Goal: Task Accomplishment & Management: Manage account settings

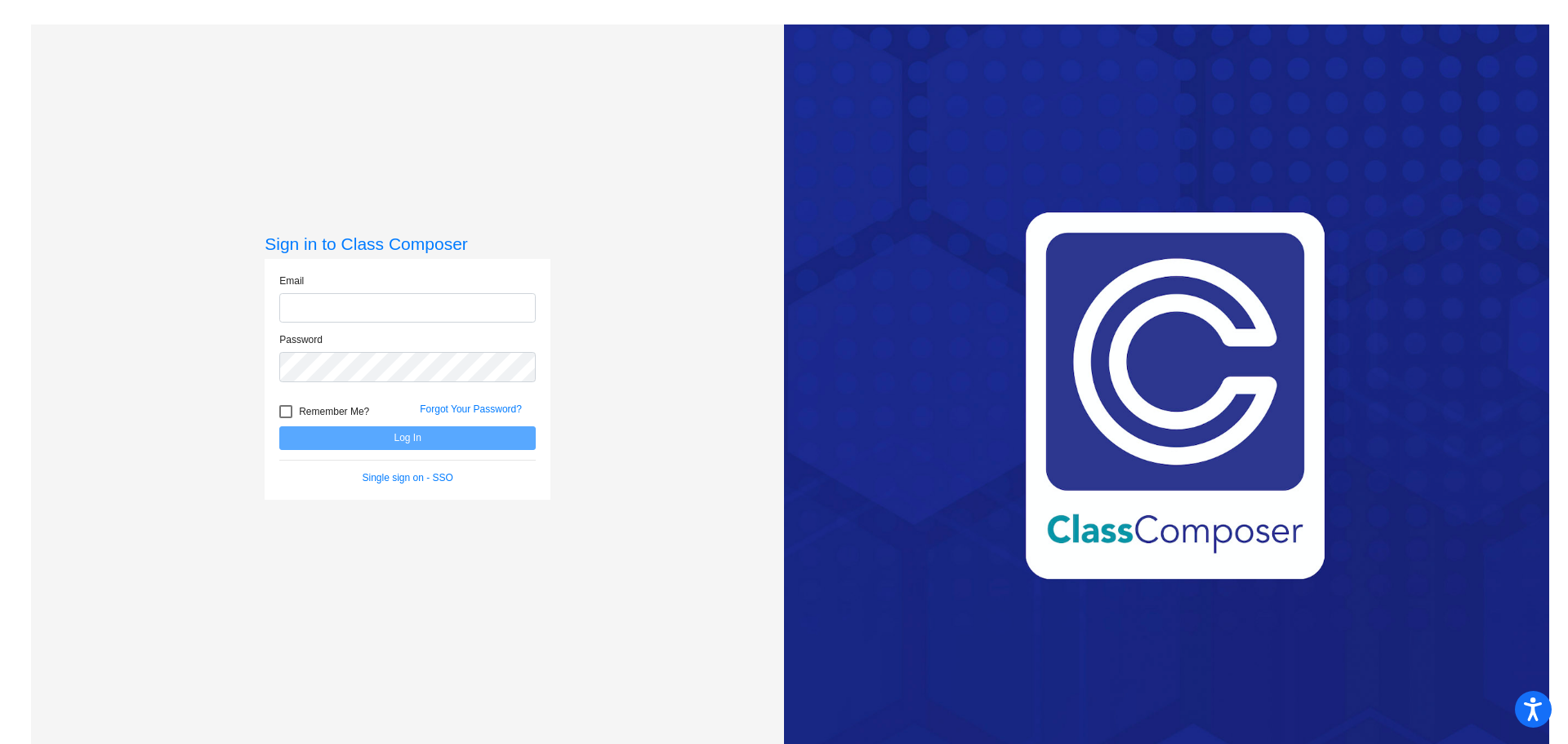
type input "[EMAIL_ADDRESS][DOMAIN_NAME]"
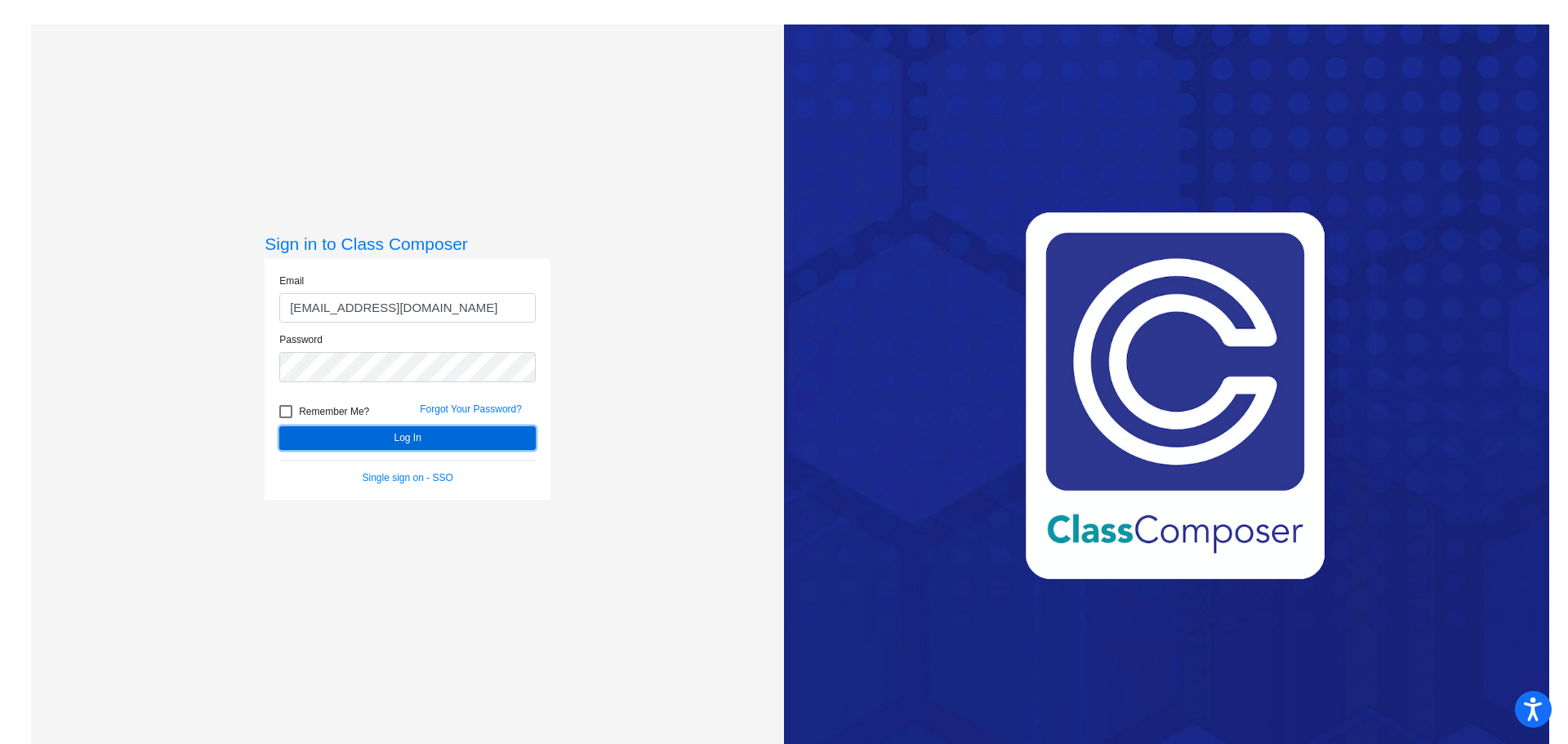
click at [476, 434] on button "Log In" at bounding box center [407, 439] width 256 height 24
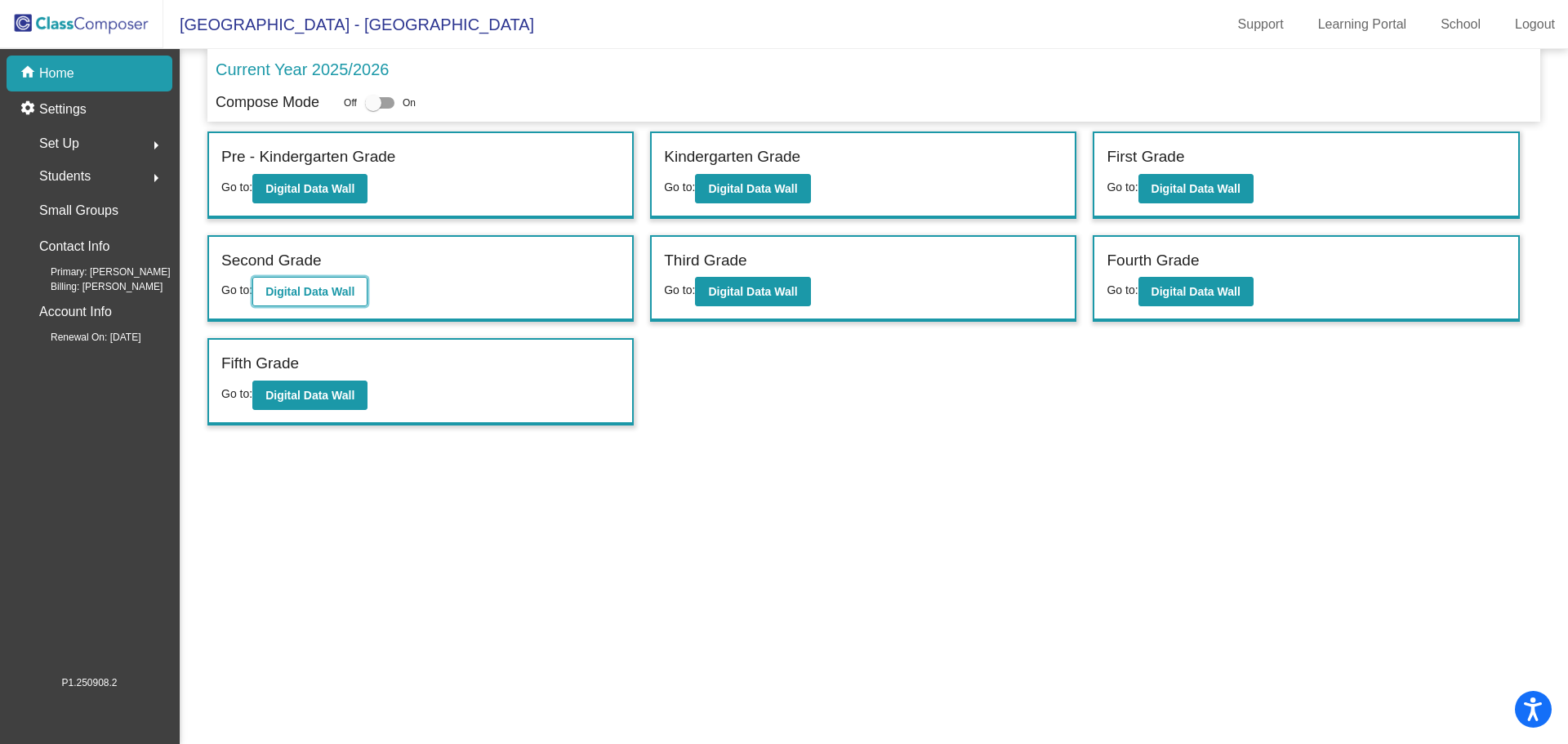
click at [334, 288] on b "Digital Data Wall" at bounding box center [310, 291] width 89 height 13
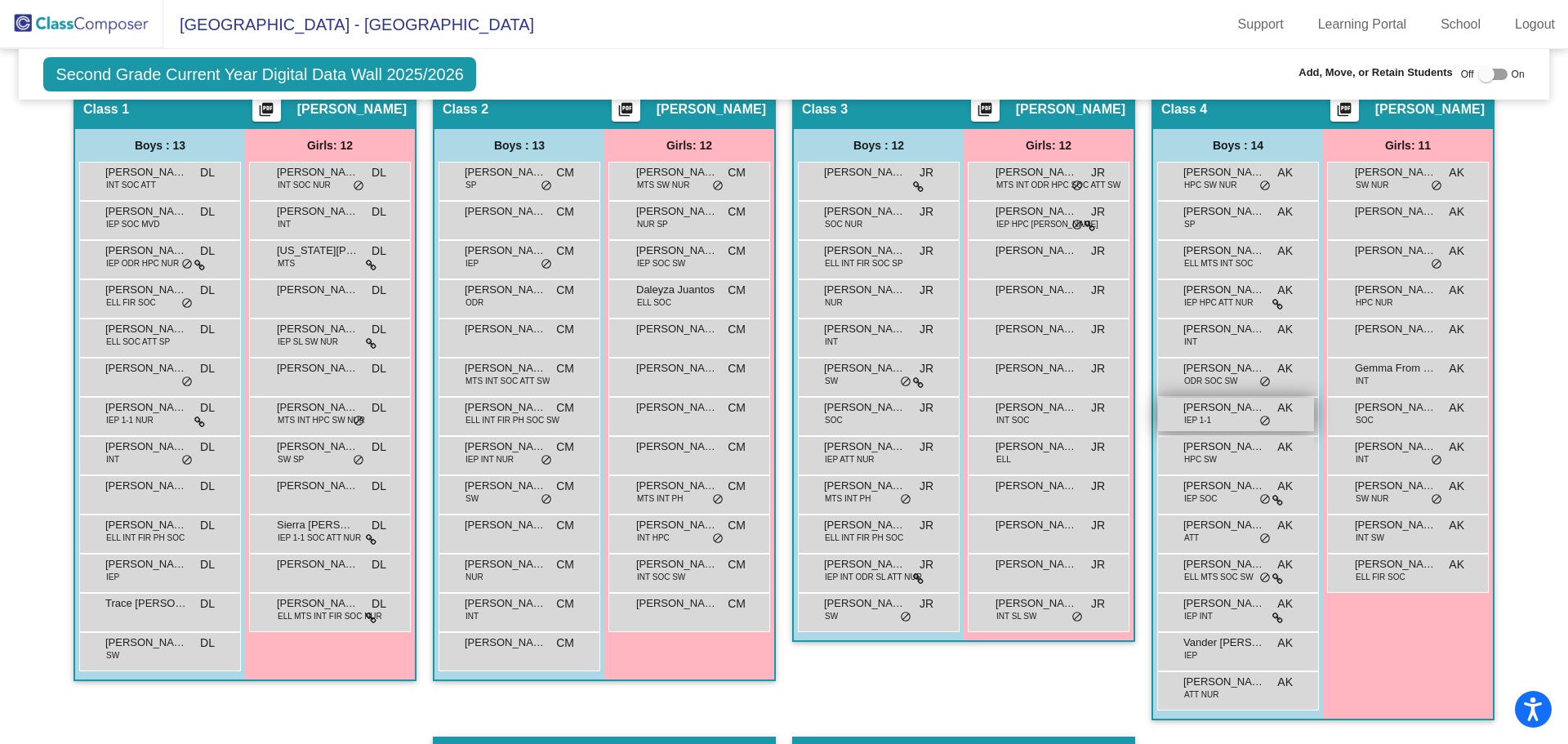
scroll to position [408, 0]
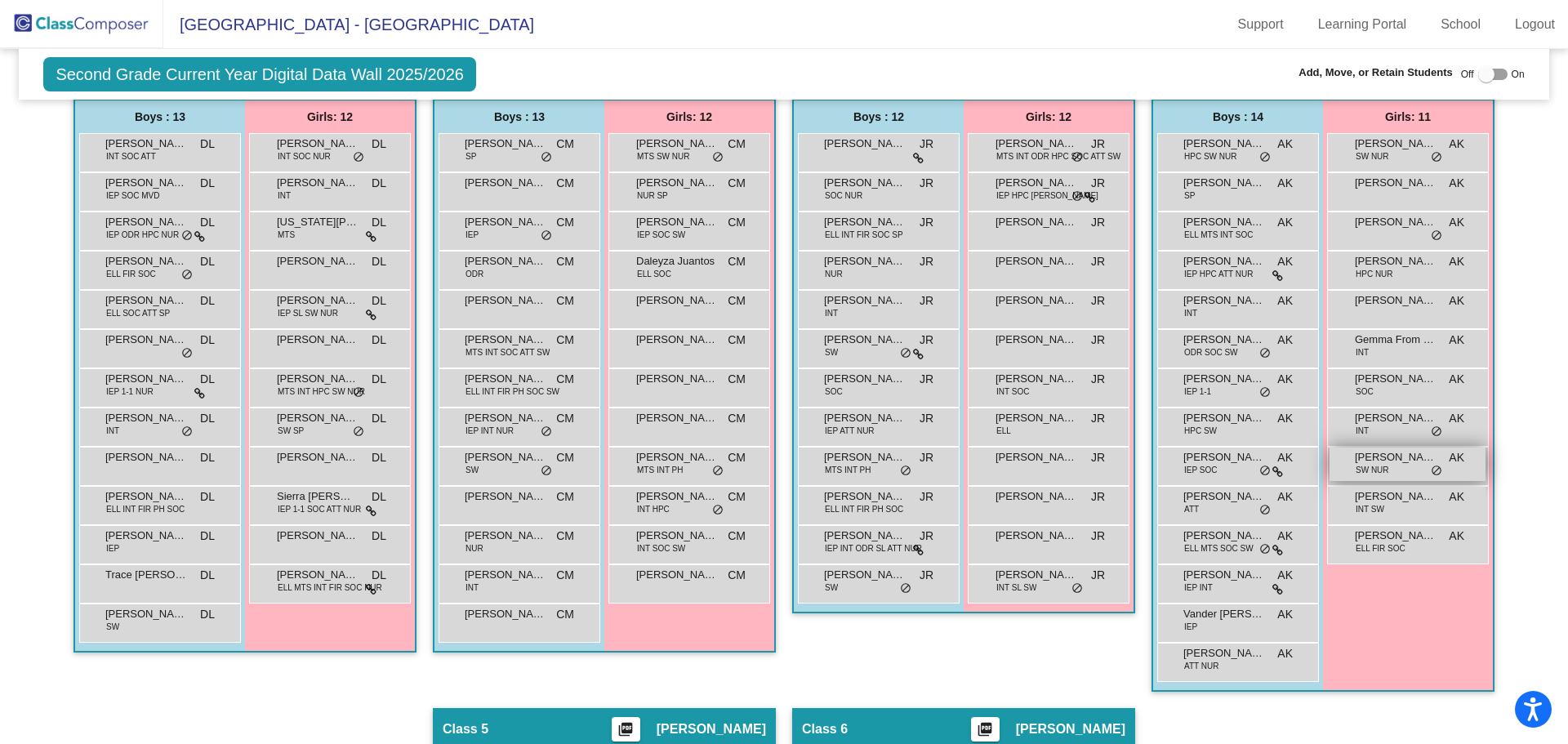
click at [1405, 460] on span "[PERSON_NAME]" at bounding box center [1396, 456] width 81 height 16
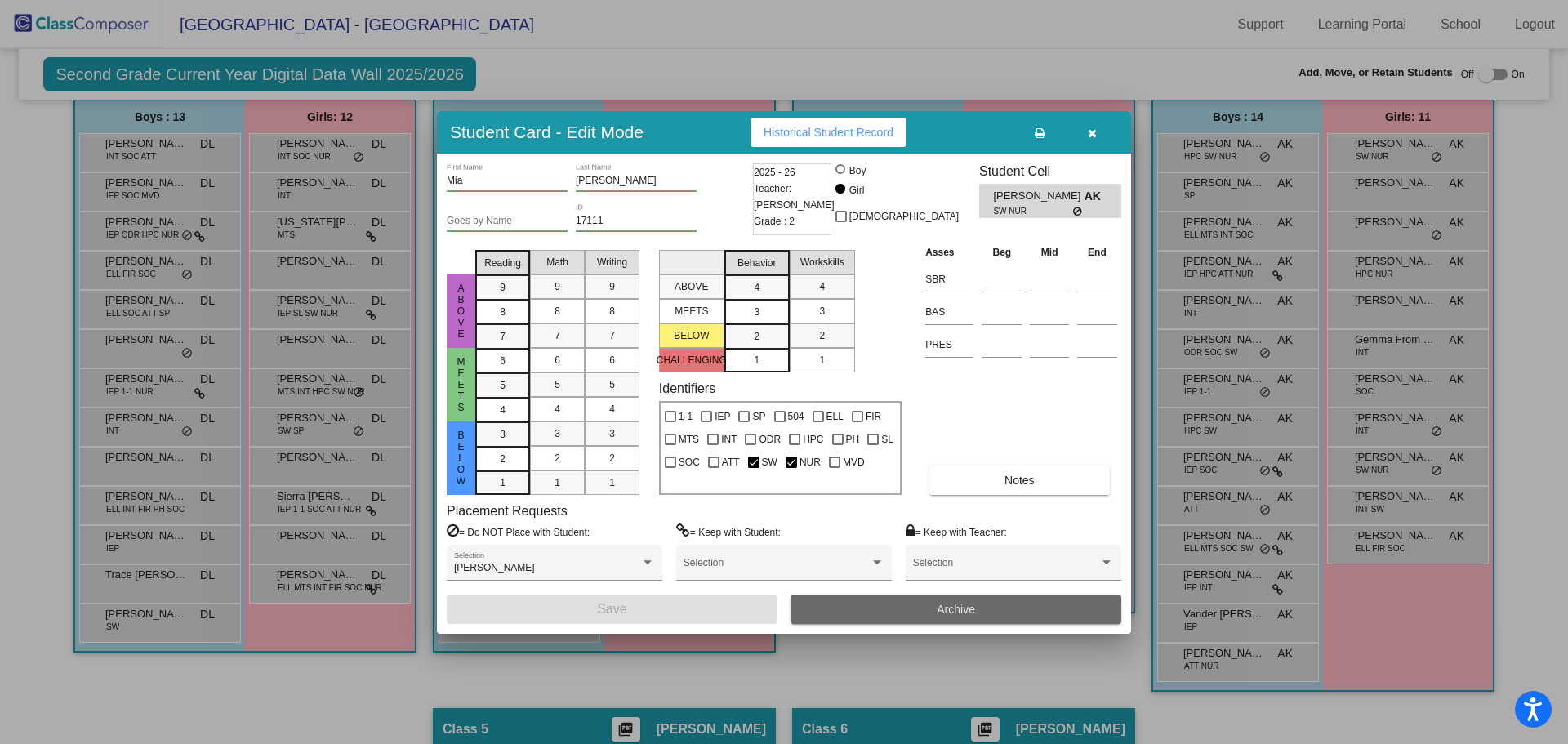
click at [932, 611] on button "Archive" at bounding box center [956, 609] width 331 height 30
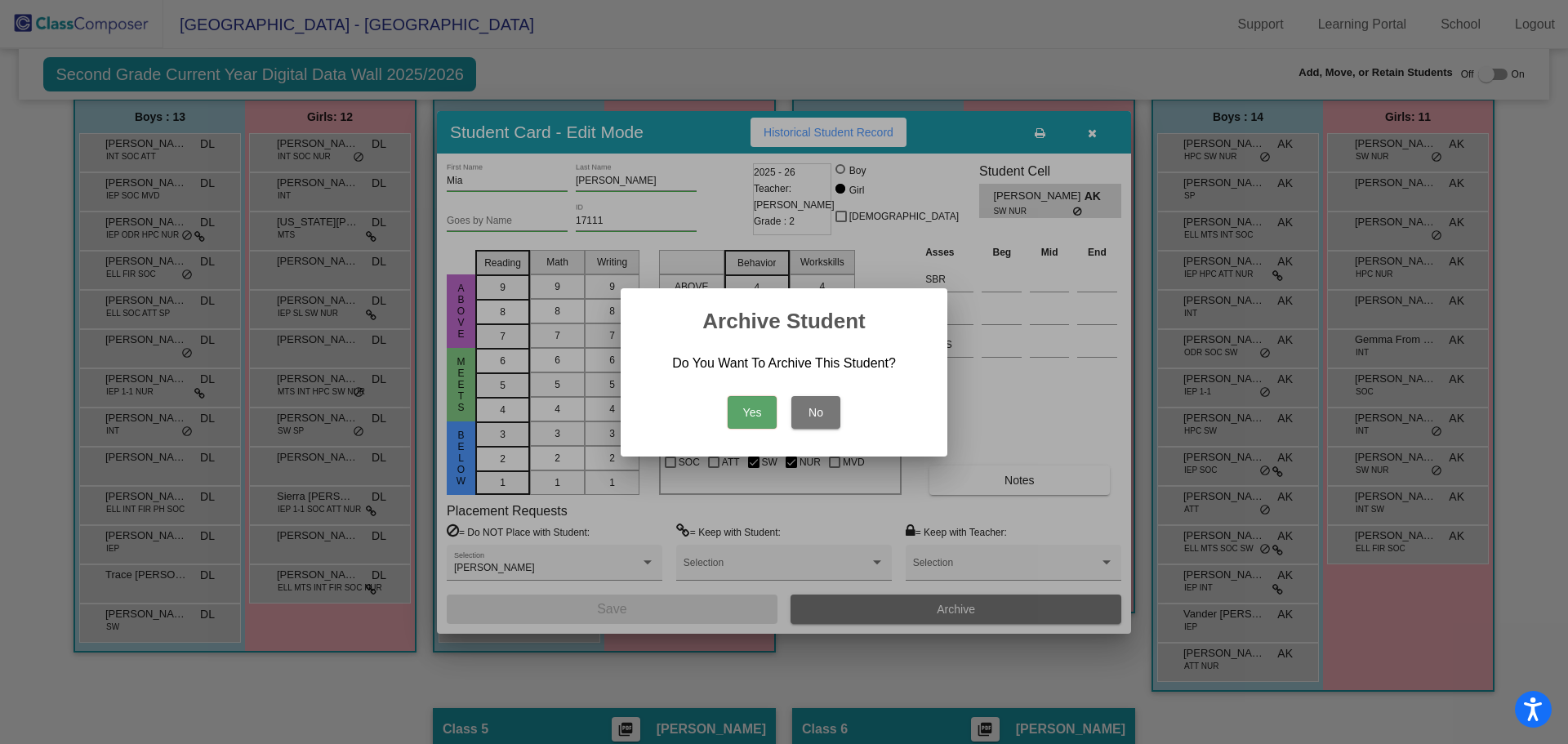
click at [744, 414] on button "Yes" at bounding box center [753, 412] width 49 height 33
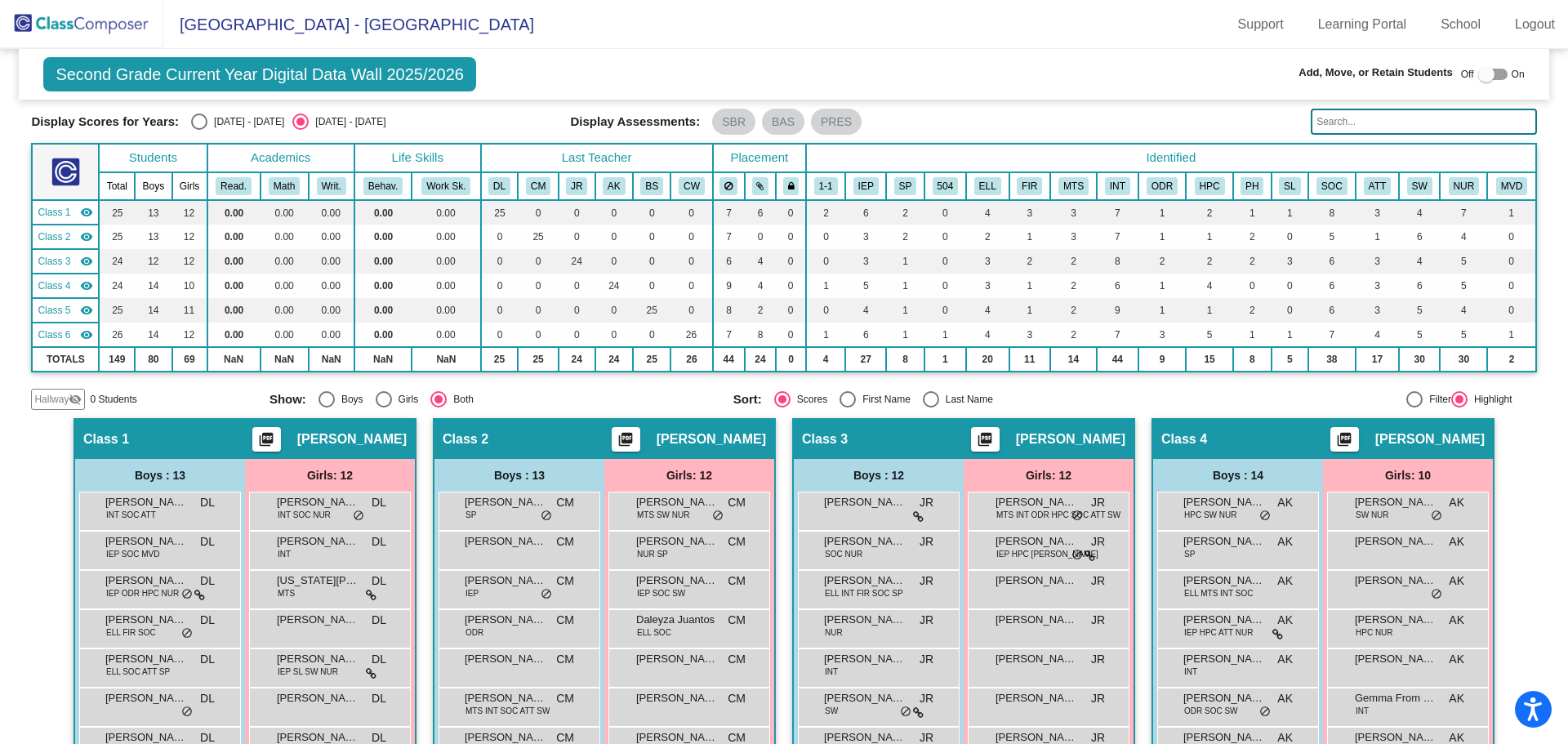
scroll to position [0, 0]
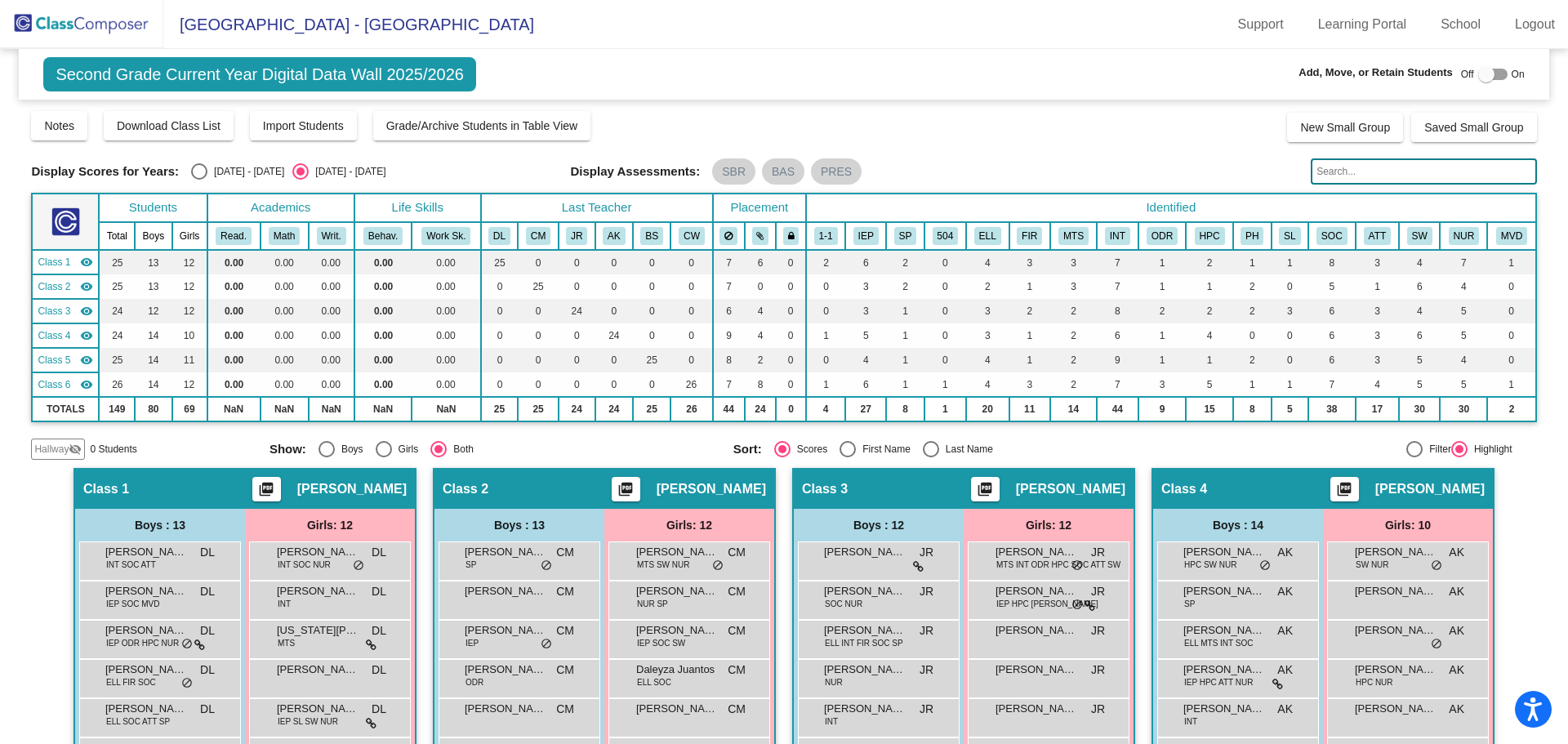
click at [90, 19] on img at bounding box center [81, 24] width 164 height 48
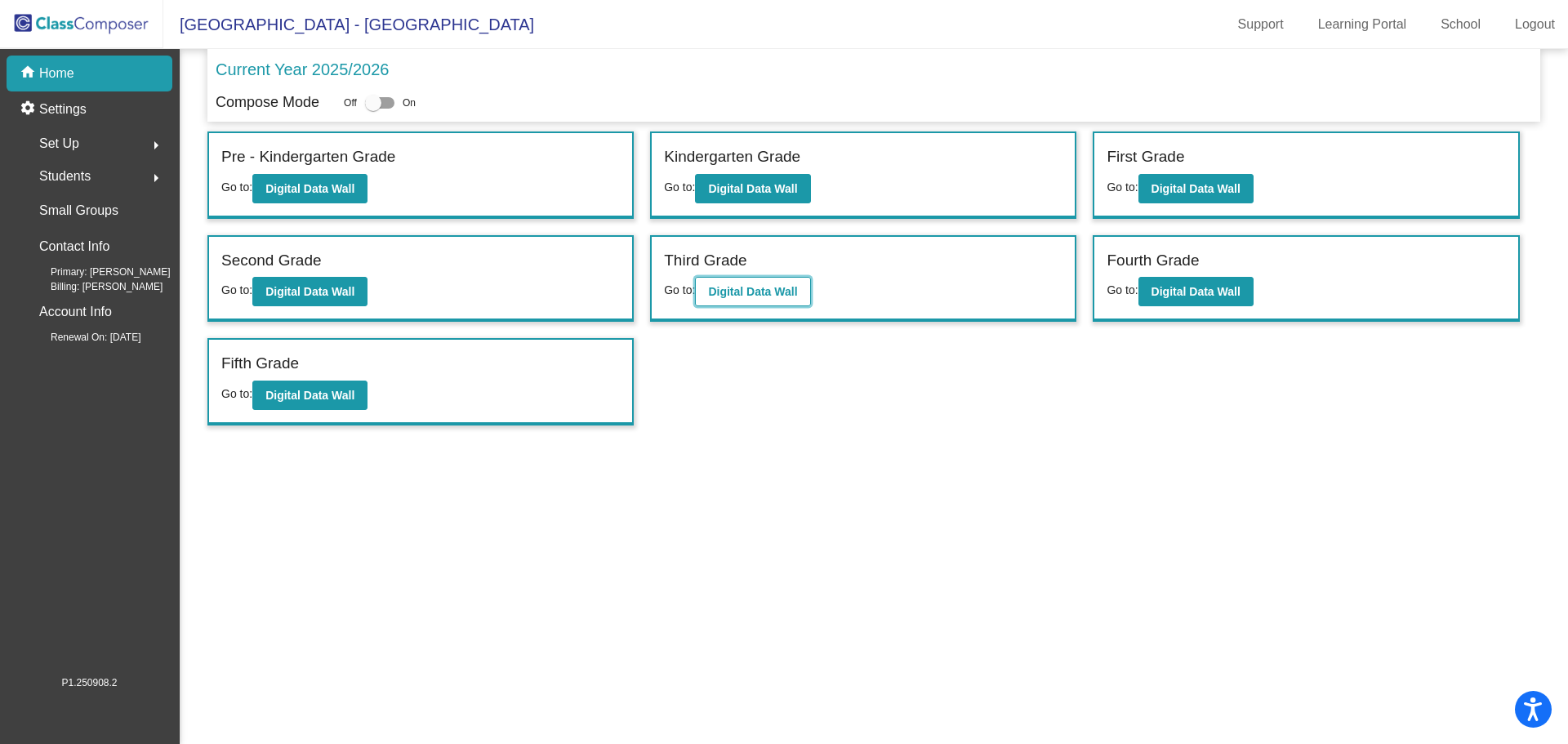
click at [773, 292] on b "Digital Data Wall" at bounding box center [753, 291] width 89 height 13
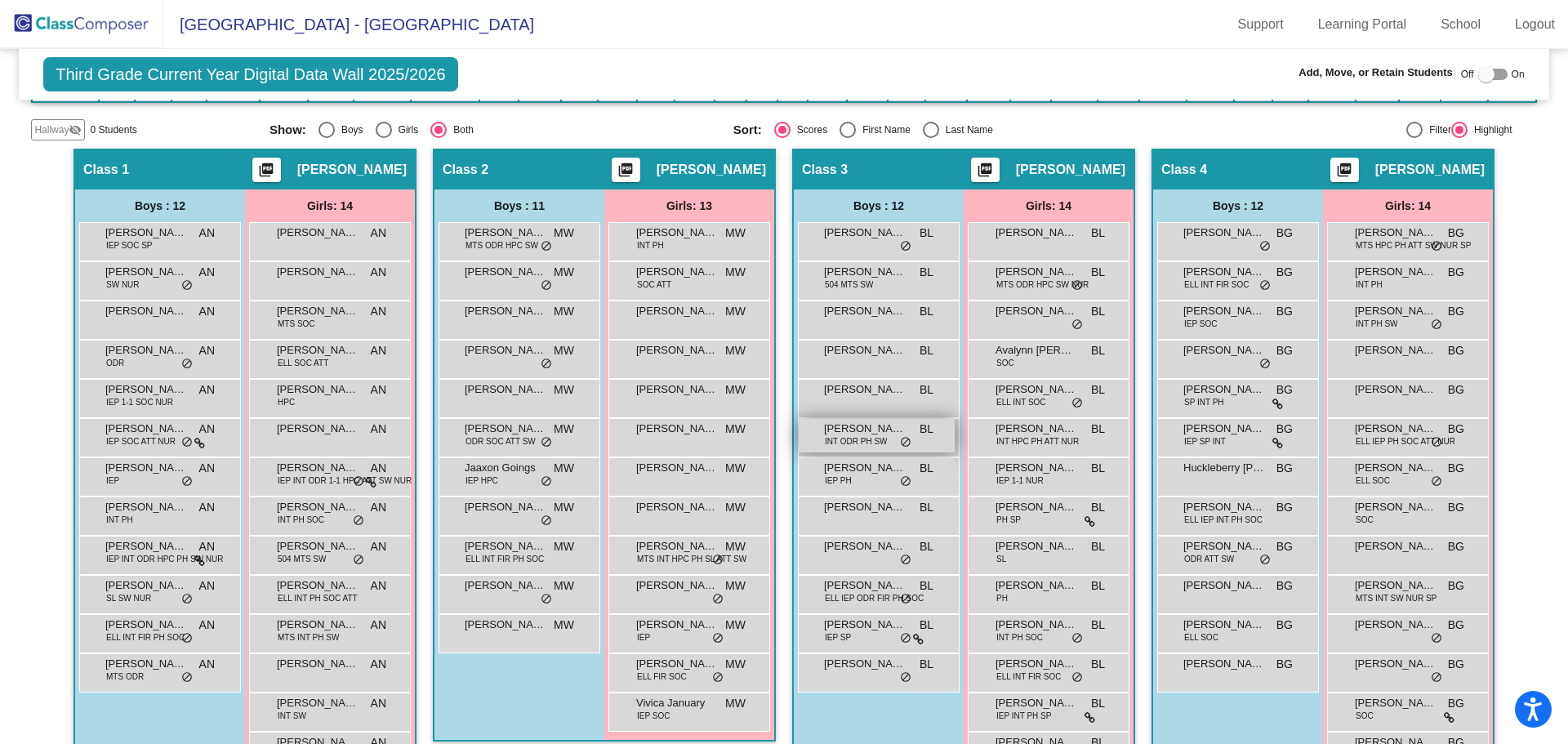
scroll to position [327, 0]
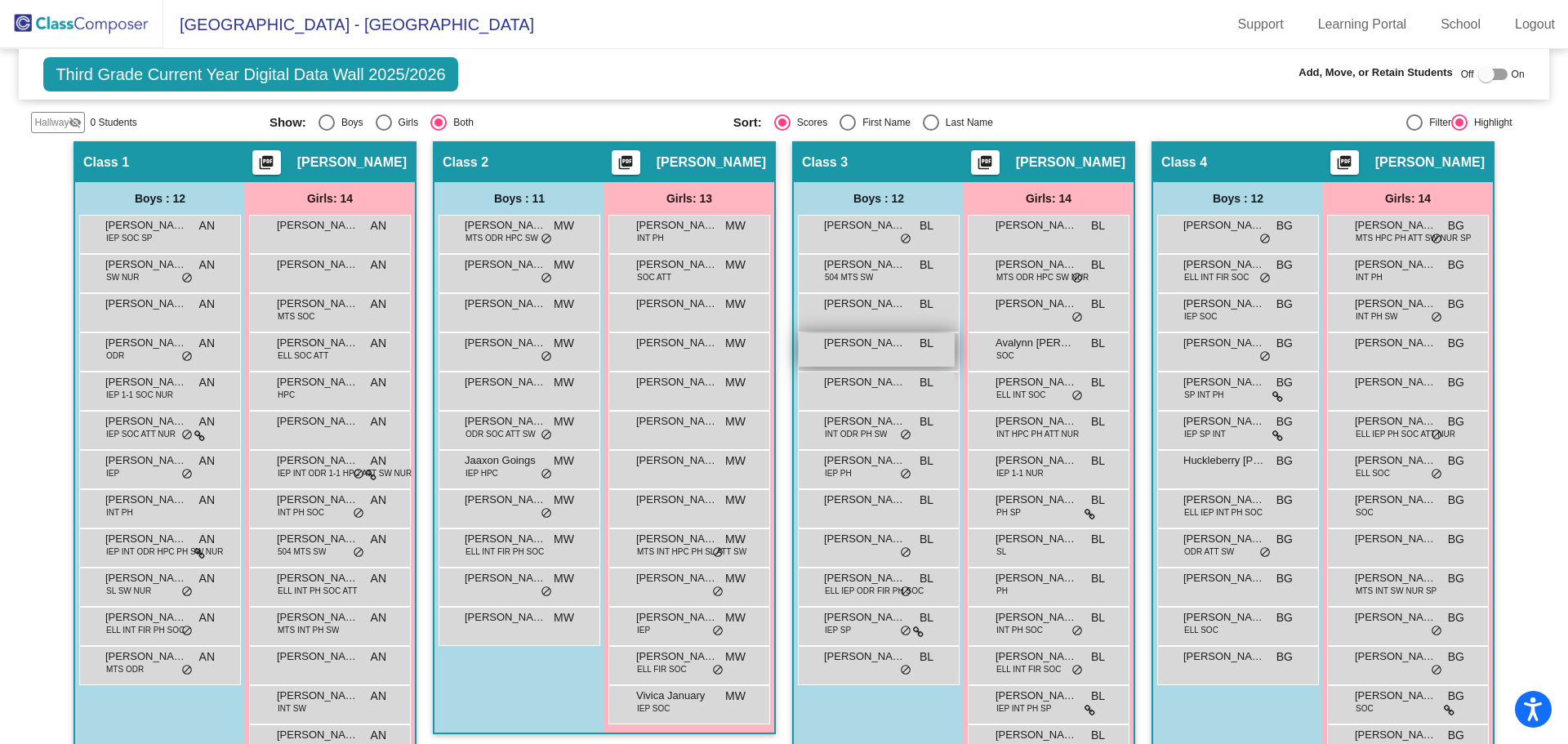
click at [878, 351] on div "Jaxen [PERSON_NAME] lock do_not_disturb_alt" at bounding box center [876, 350] width 156 height 33
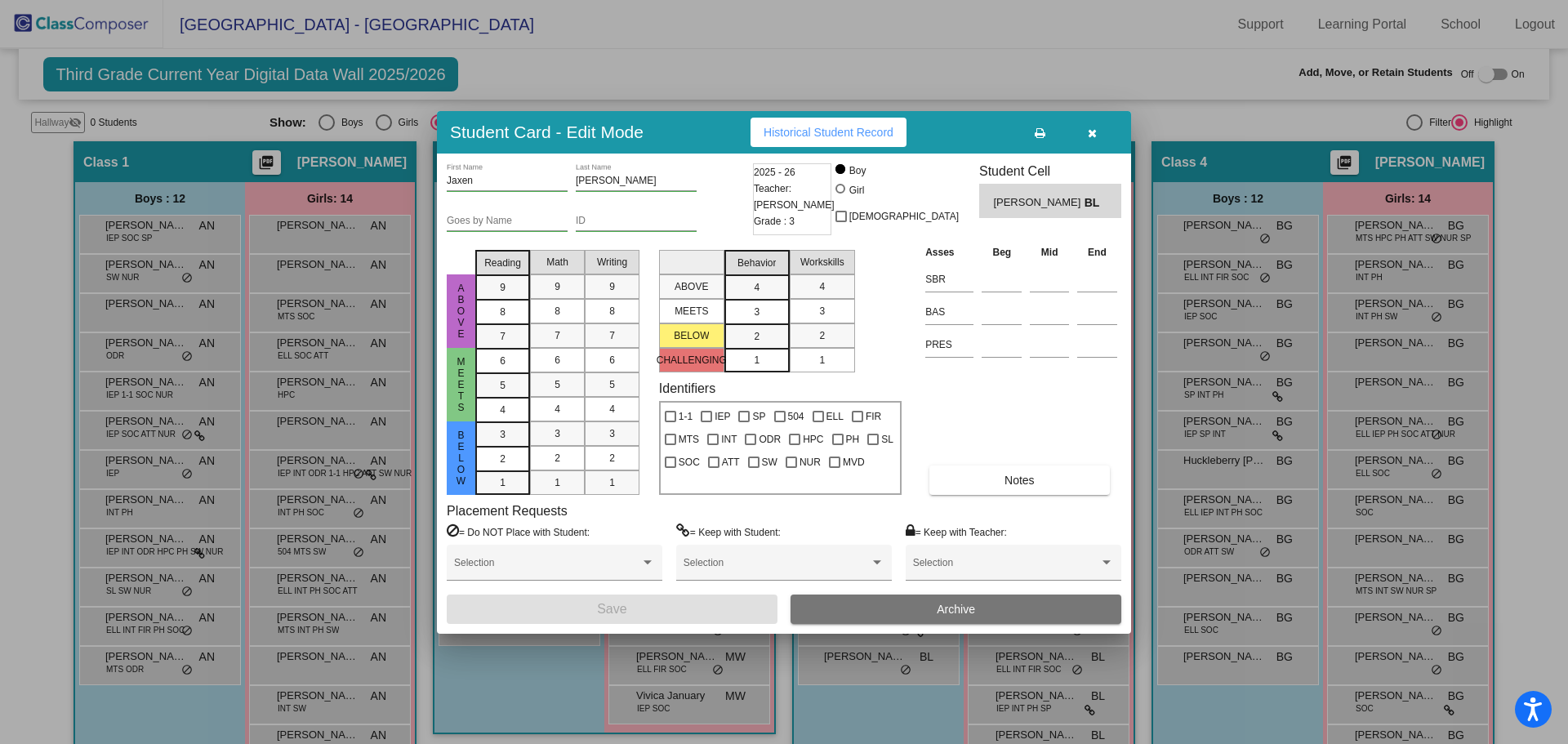
click at [979, 606] on button "Archive" at bounding box center [956, 609] width 331 height 30
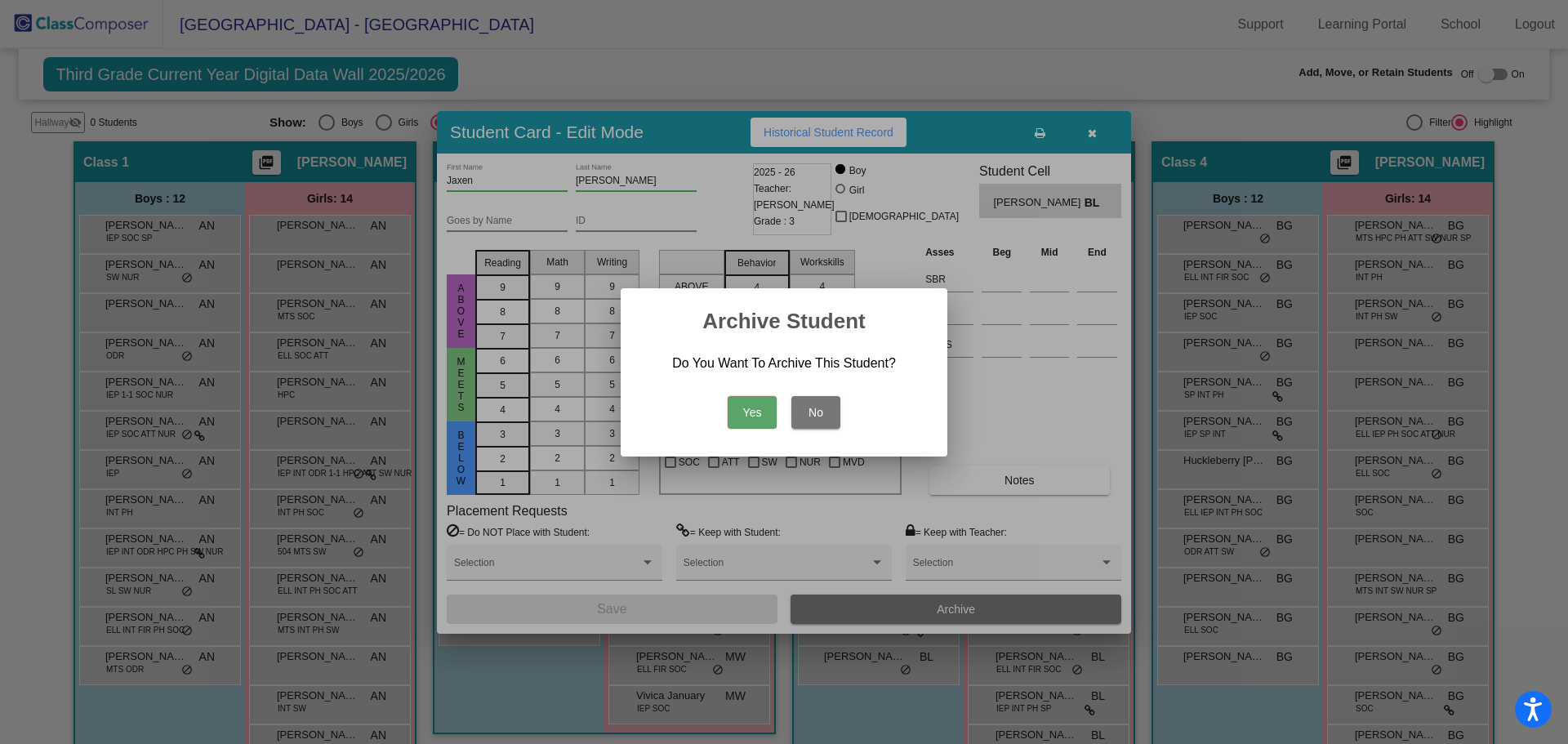
click at [749, 405] on button "Yes" at bounding box center [753, 412] width 49 height 33
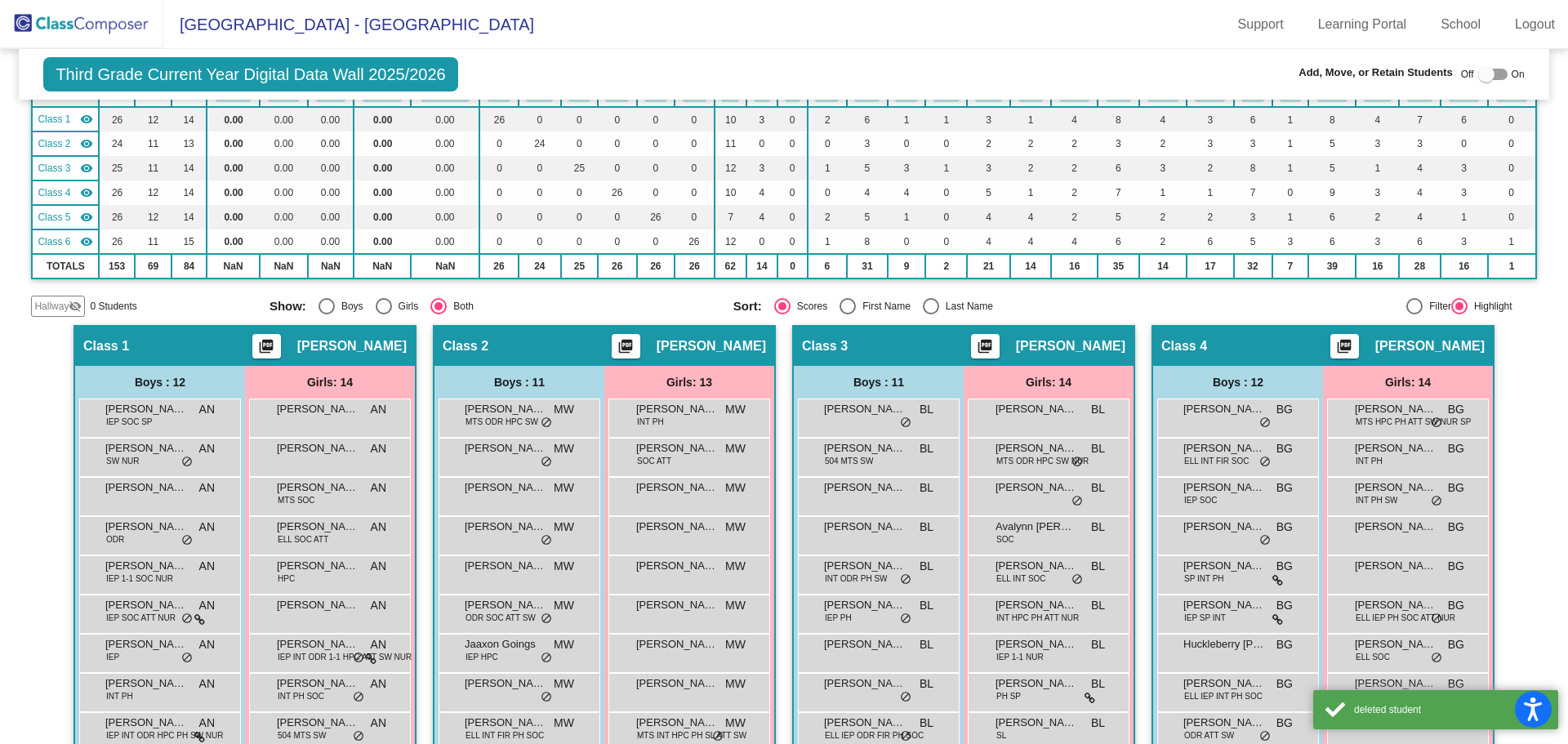
scroll to position [0, 0]
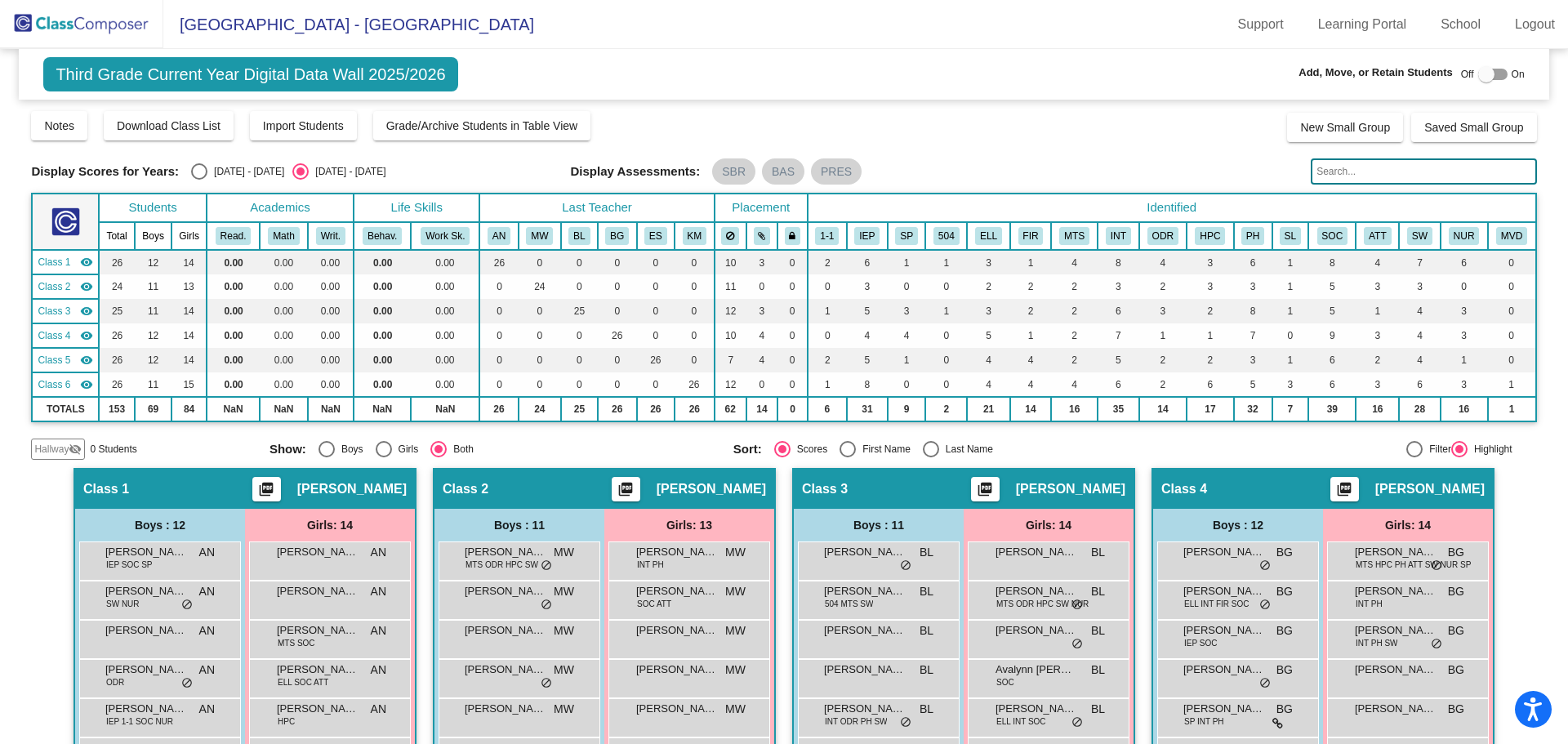
drag, startPoint x: 85, startPoint y: 14, endPoint x: 69, endPoint y: 36, distance: 27.2
click at [85, 14] on img at bounding box center [81, 24] width 164 height 48
